Goal: Information Seeking & Learning: Learn about a topic

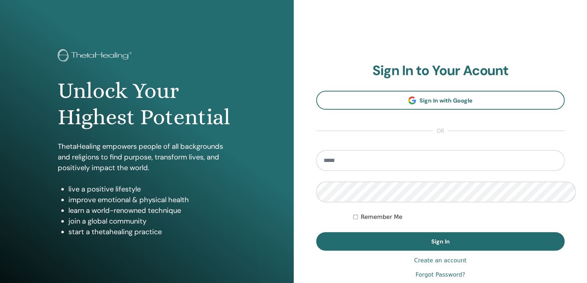
click at [355, 150] on input "email" at bounding box center [440, 160] width 249 height 21
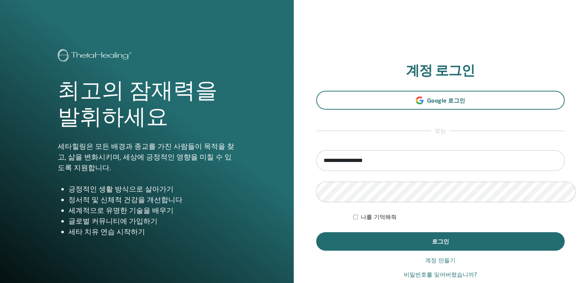
type input "**********"
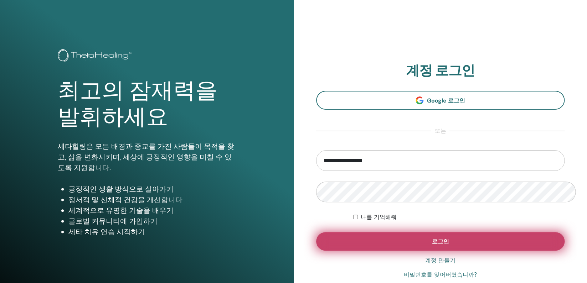
click at [450, 232] on button "로그인" at bounding box center [440, 241] width 249 height 19
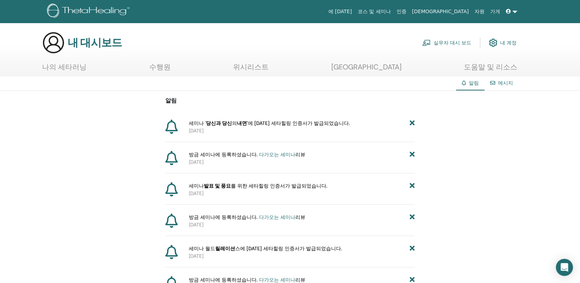
click at [70, 62] on font "나의 세타러닝" at bounding box center [64, 66] width 45 height 9
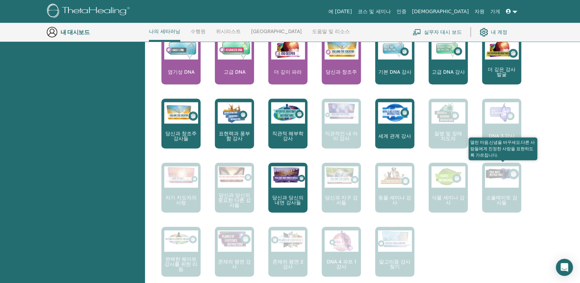
scroll to position [330, 0]
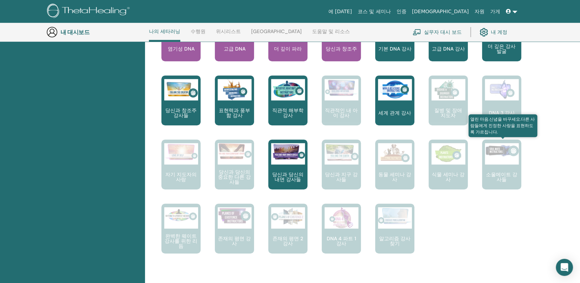
click at [506, 143] on div at bounding box center [502, 153] width 34 height 21
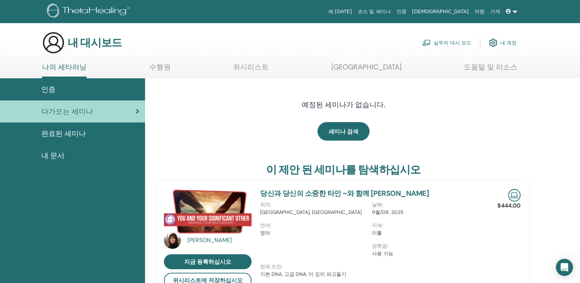
click at [521, 11] on link at bounding box center [511, 11] width 17 height 13
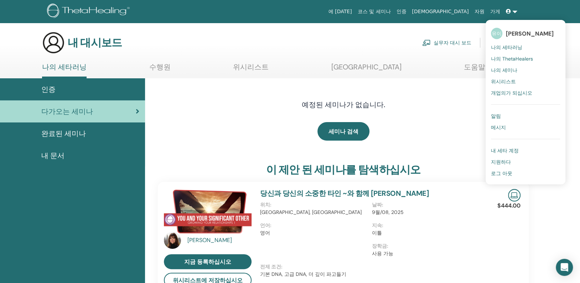
click at [521, 11] on link at bounding box center [511, 11] width 17 height 13
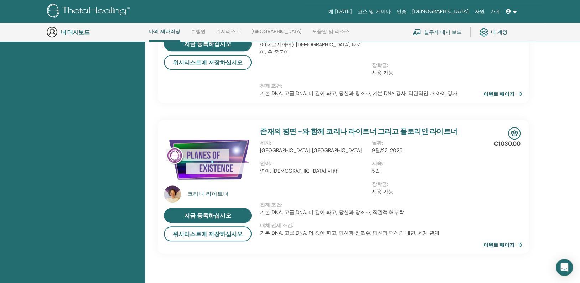
scroll to position [375, 0]
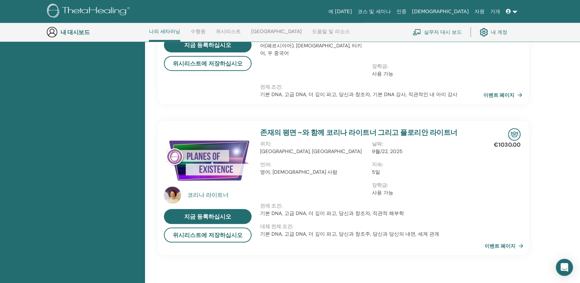
click at [489, 243] on font "이벤트 페이지" at bounding box center [500, 246] width 31 height 6
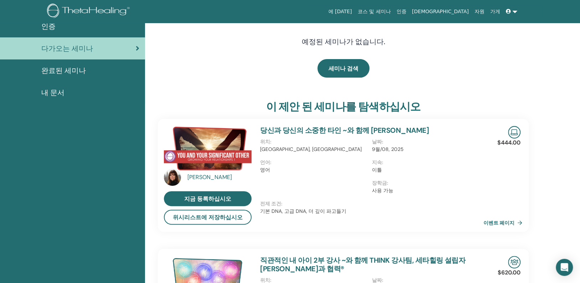
scroll to position [0, 0]
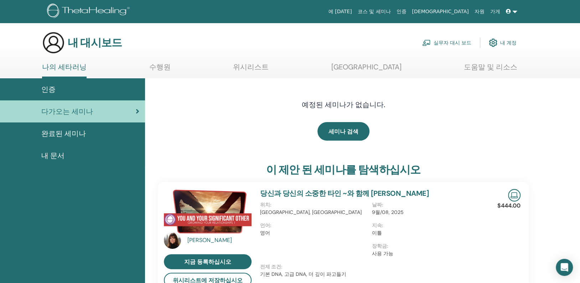
click at [61, 129] on font "완료된 세미나" at bounding box center [63, 133] width 45 height 9
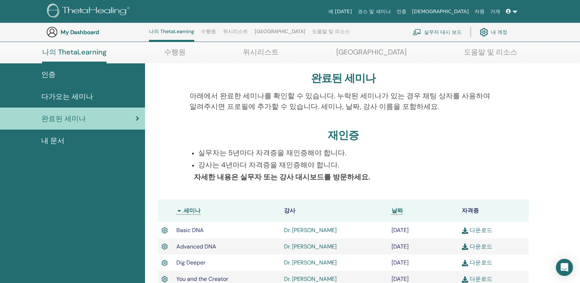
scroll to position [152, 0]
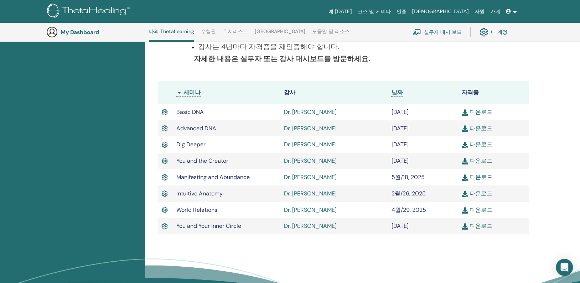
drag, startPoint x: 80, startPoint y: 11, endPoint x: 132, endPoint y: 28, distance: 54.8
click at [81, 12] on img at bounding box center [89, 12] width 85 height 16
